Goal: Information Seeking & Learning: Learn about a topic

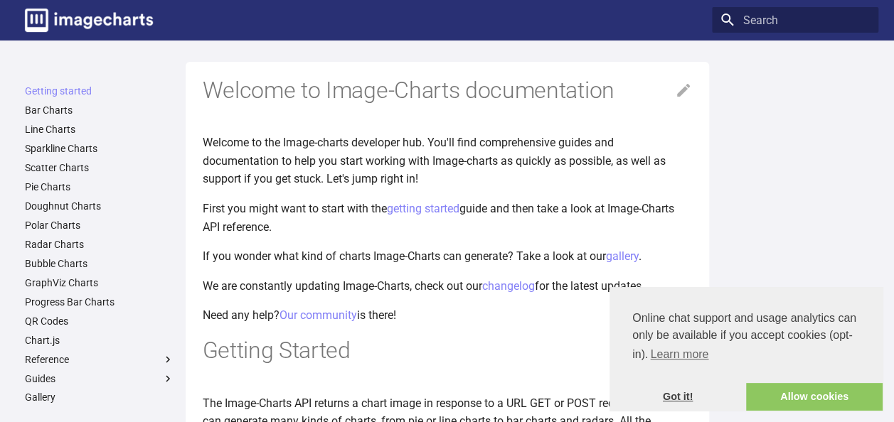
click at [689, 388] on link "Got it!" at bounding box center [677, 397] width 137 height 28
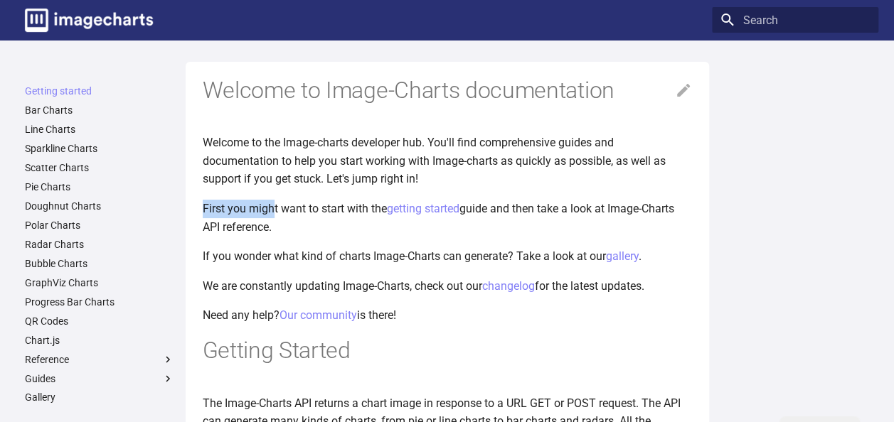
drag, startPoint x: 275, startPoint y: 213, endPoint x: 425, endPoint y: 185, distance: 152.6
drag, startPoint x: 425, startPoint y: 185, endPoint x: 437, endPoint y: 243, distance: 59.5
click at [114, 357] on label "Reference" at bounding box center [99, 359] width 149 height 13
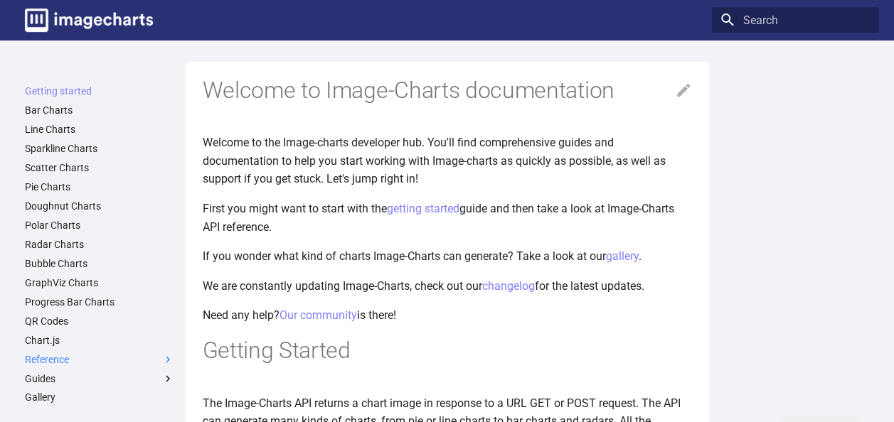
click at [0, 0] on input "Reference" at bounding box center [0, 0] width 0 height 0
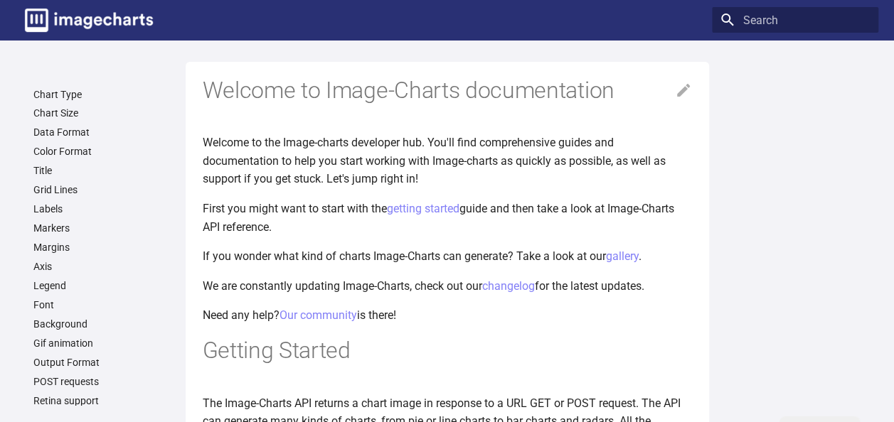
scroll to position [356, 0]
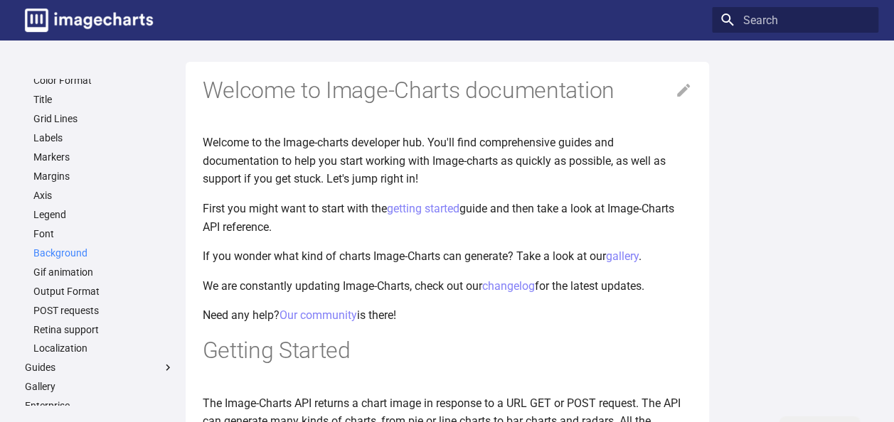
click at [91, 253] on link "Background" at bounding box center [103, 253] width 141 height 13
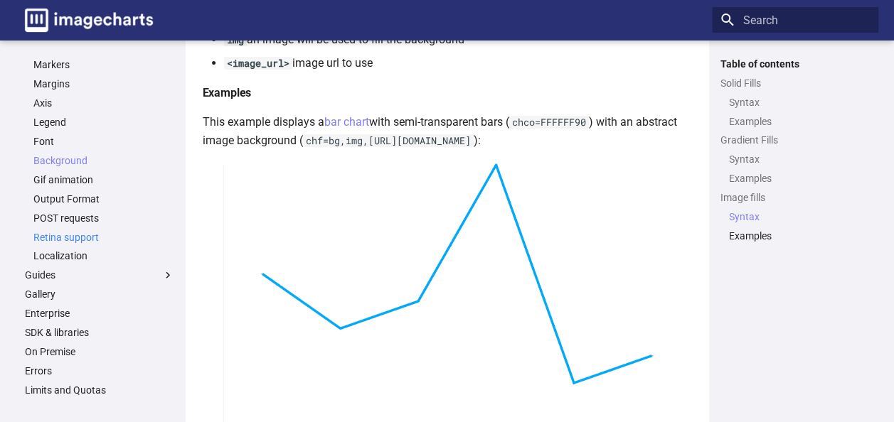
scroll to position [476, 0]
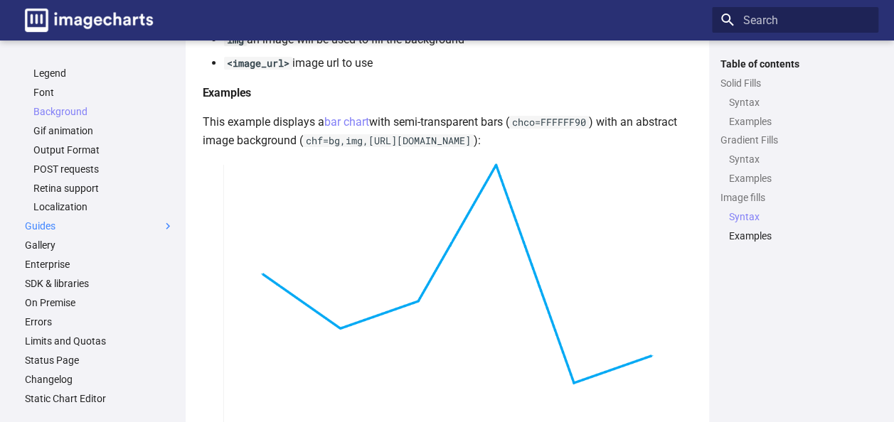
click at [147, 227] on label "Guides" at bounding box center [99, 226] width 149 height 13
click at [0, 0] on input "Guides" at bounding box center [0, 0] width 0 height 0
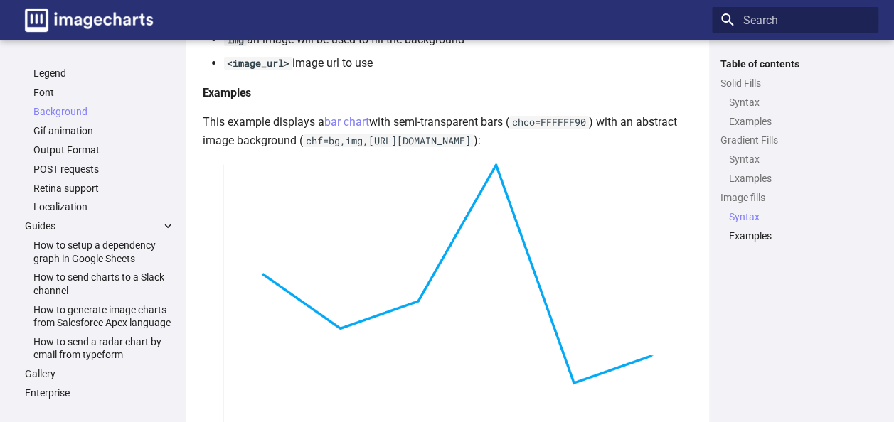
scroll to position [617, 0]
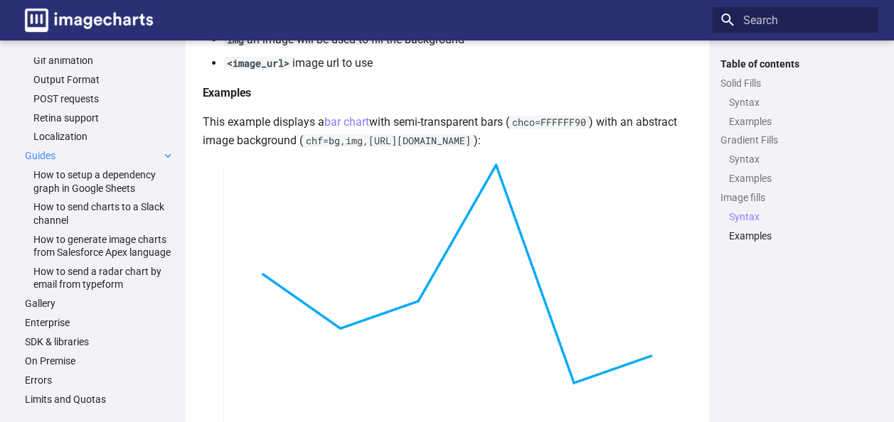
click at [138, 159] on label "Guides" at bounding box center [99, 155] width 149 height 13
click at [0, 0] on input "Guides" at bounding box center [0, 0] width 0 height 0
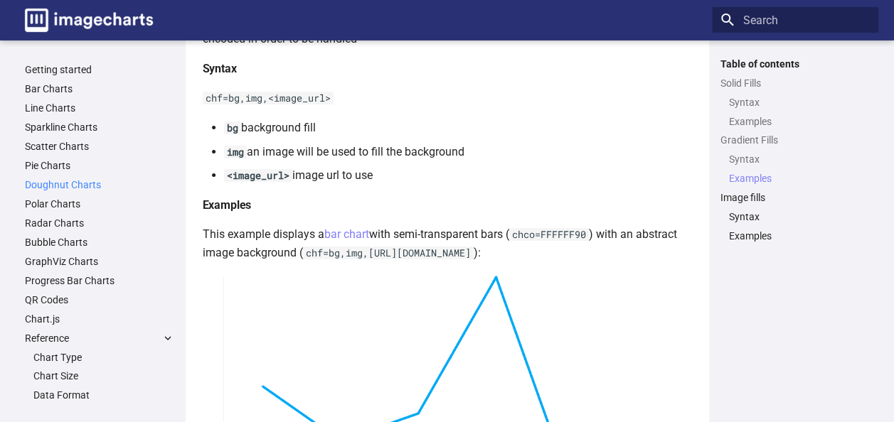
scroll to position [2417, 0]
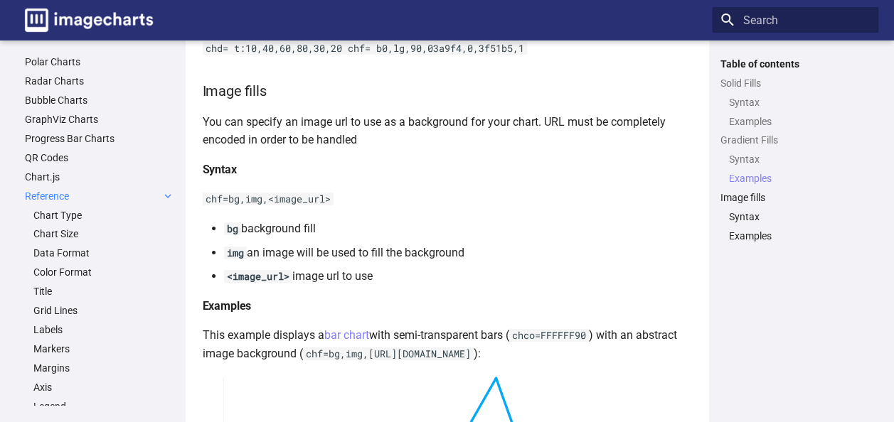
click at [152, 201] on label "Reference" at bounding box center [99, 196] width 149 height 13
click at [0, 0] on input "Reference" at bounding box center [0, 0] width 0 height 0
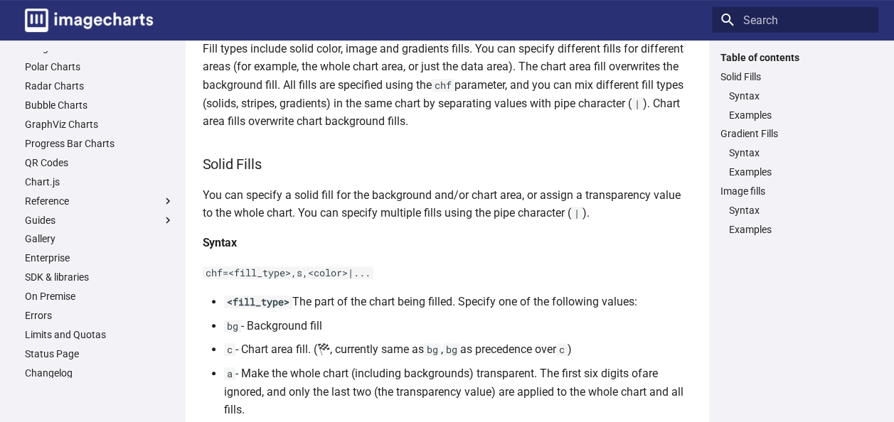
scroll to position [0, 0]
